Goal: Communication & Community: Answer question/provide support

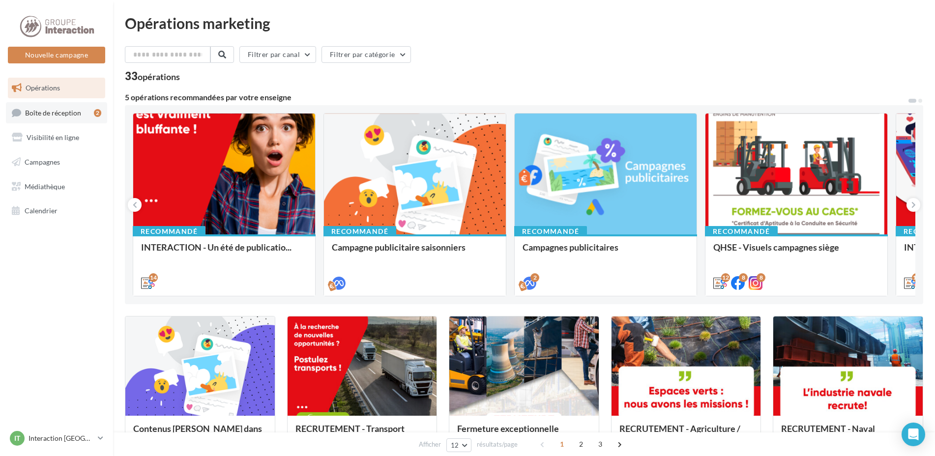
click at [76, 109] on span "Boîte de réception" at bounding box center [53, 112] width 56 height 8
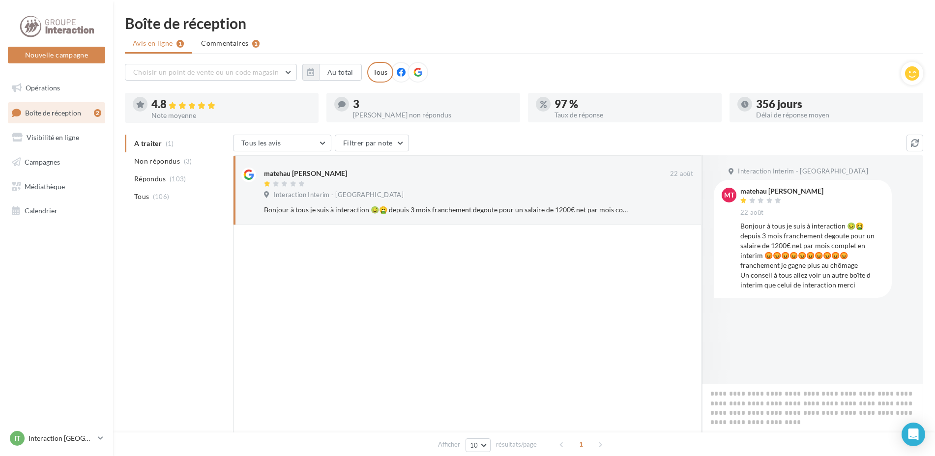
click at [398, 112] on div "[PERSON_NAME] non répondus" at bounding box center [432, 115] width 159 height 7
click at [344, 109] on div at bounding box center [341, 104] width 15 height 15
click at [357, 103] on div "3" at bounding box center [432, 104] width 159 height 11
click at [205, 48] on li "Commentaires 1" at bounding box center [230, 43] width 74 height 18
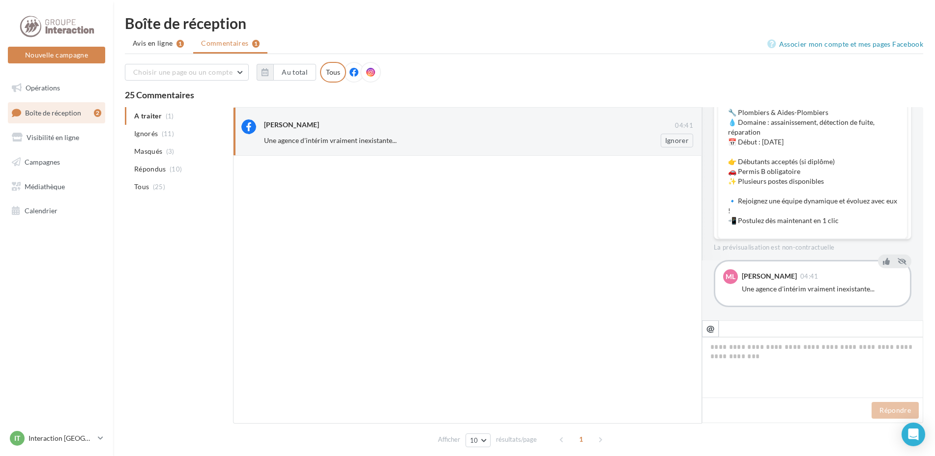
click at [437, 119] on div "[PERSON_NAME] 04:41 Une agence d'intérim vraiment inexistante... Ignorer" at bounding box center [467, 132] width 452 height 32
click at [683, 138] on button "Ignorer" at bounding box center [677, 141] width 32 height 14
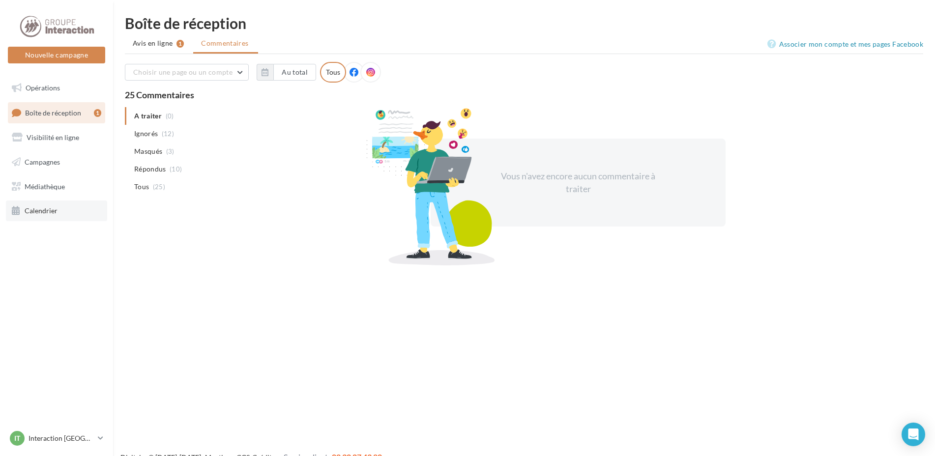
click at [39, 215] on span "Calendrier" at bounding box center [41, 211] width 33 height 8
